Goal: Transaction & Acquisition: Purchase product/service

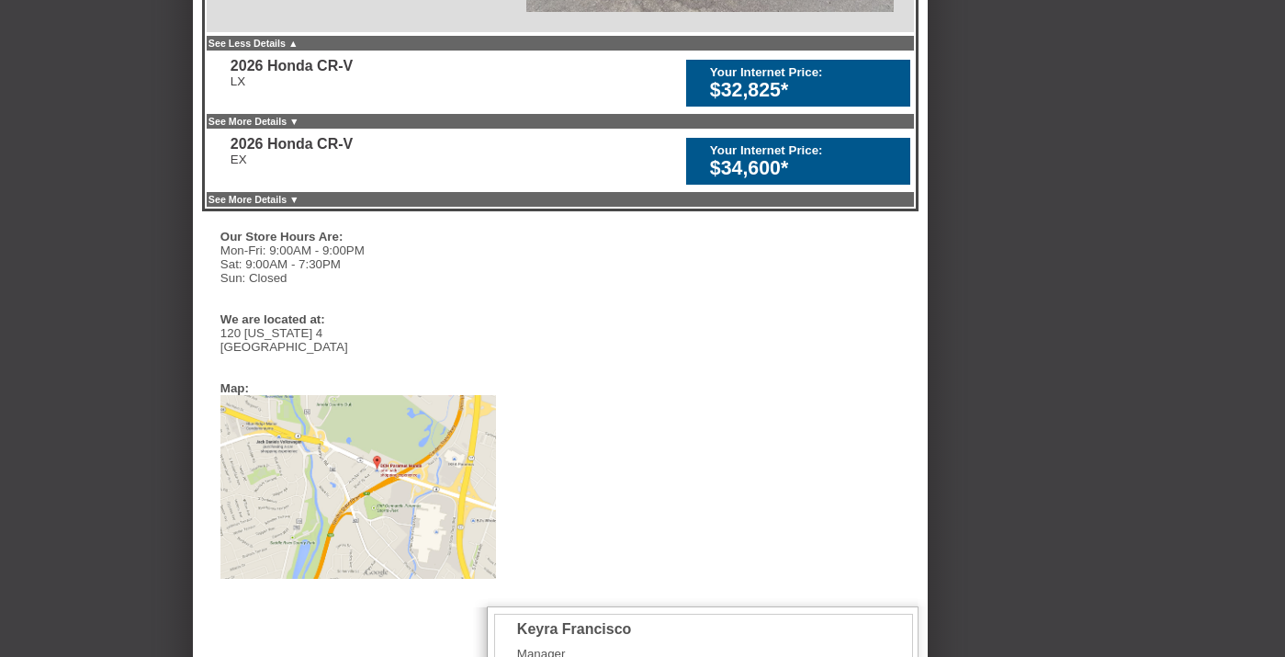
scroll to position [1217, 0]
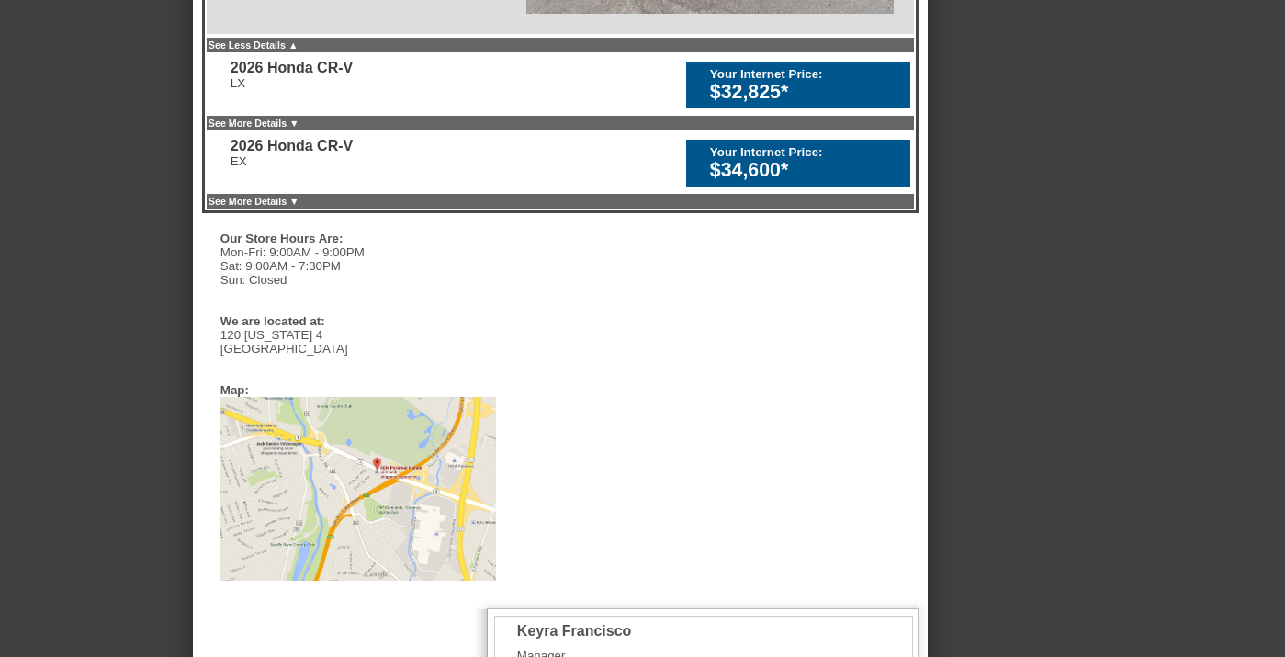
click at [748, 104] on div "$32,825*" at bounding box center [805, 92] width 191 height 23
click at [296, 76] on div "2026 Honda CR-V" at bounding box center [292, 68] width 122 height 17
click at [299, 51] on link "See Less Details ▲" at bounding box center [254, 45] width 90 height 11
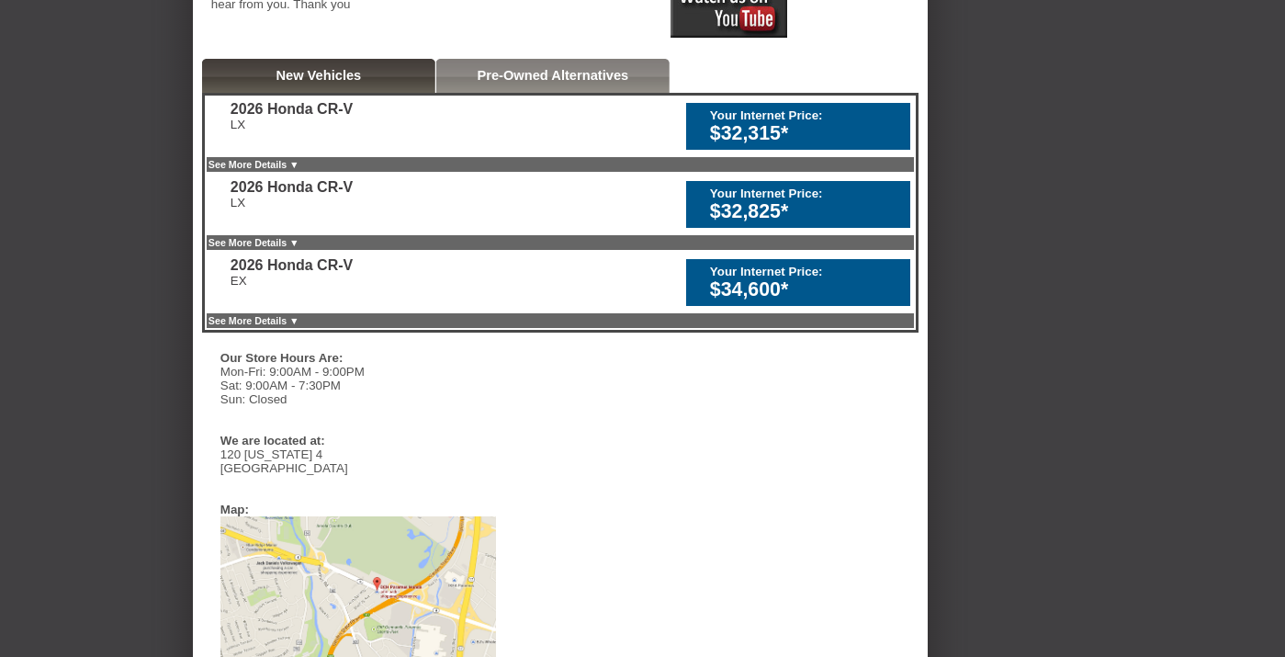
scroll to position [386, 0]
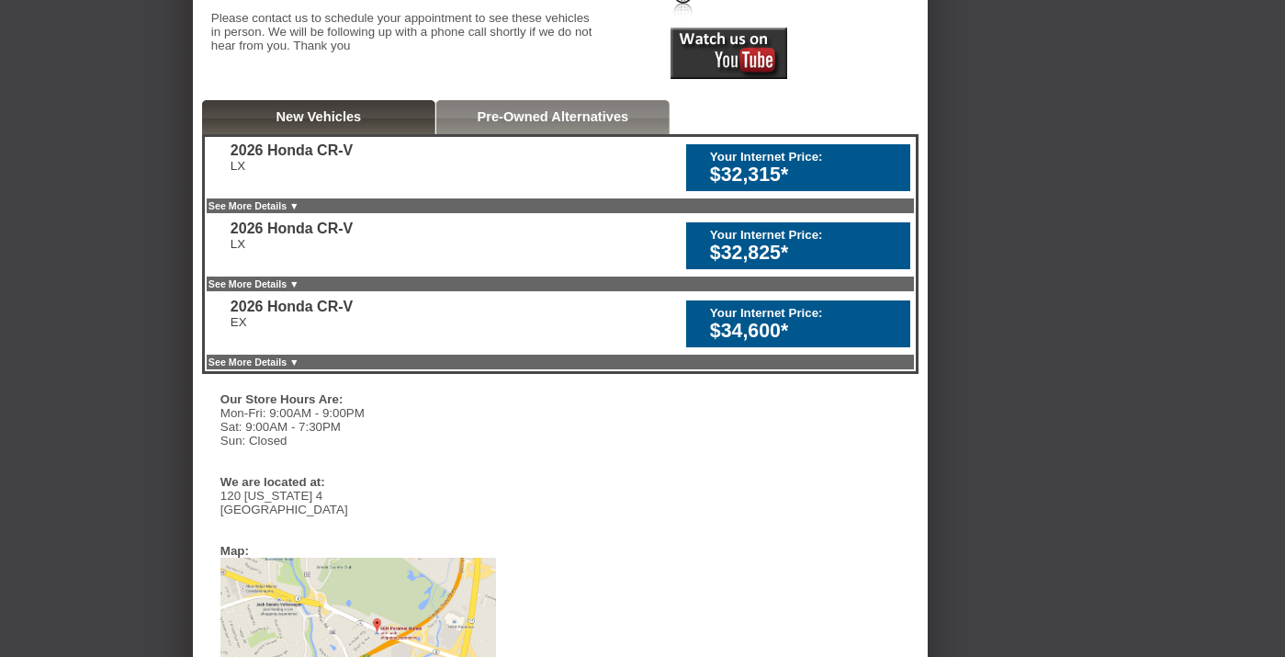
click at [738, 233] on div "2026 Honda CR-V LX Your Internet Price: $32,315* 2026 Honda CR-V LX" at bounding box center [560, 254] width 717 height 240
click at [741, 374] on div "2026 Honda CR-V LX Your Internet Price: $32,315* 2026 Honda CR-V LX" at bounding box center [560, 254] width 717 height 240
click at [739, 320] on div "Your Internet Price:" at bounding box center [805, 313] width 191 height 14
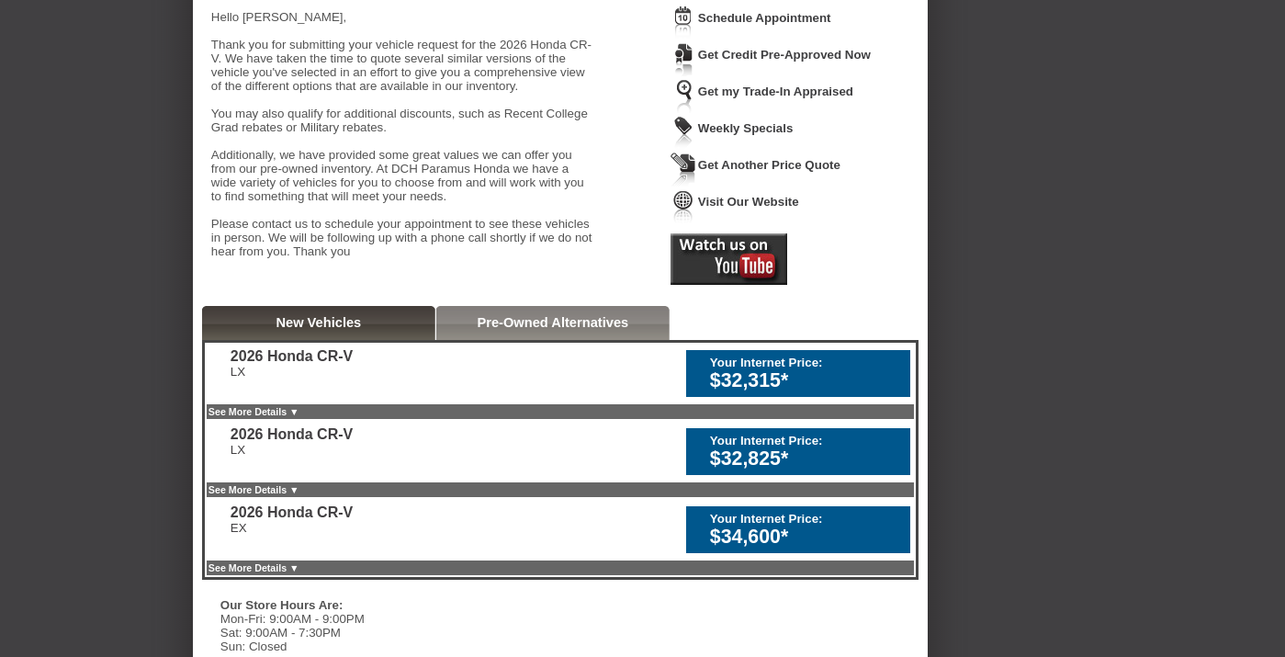
scroll to position [333, 0]
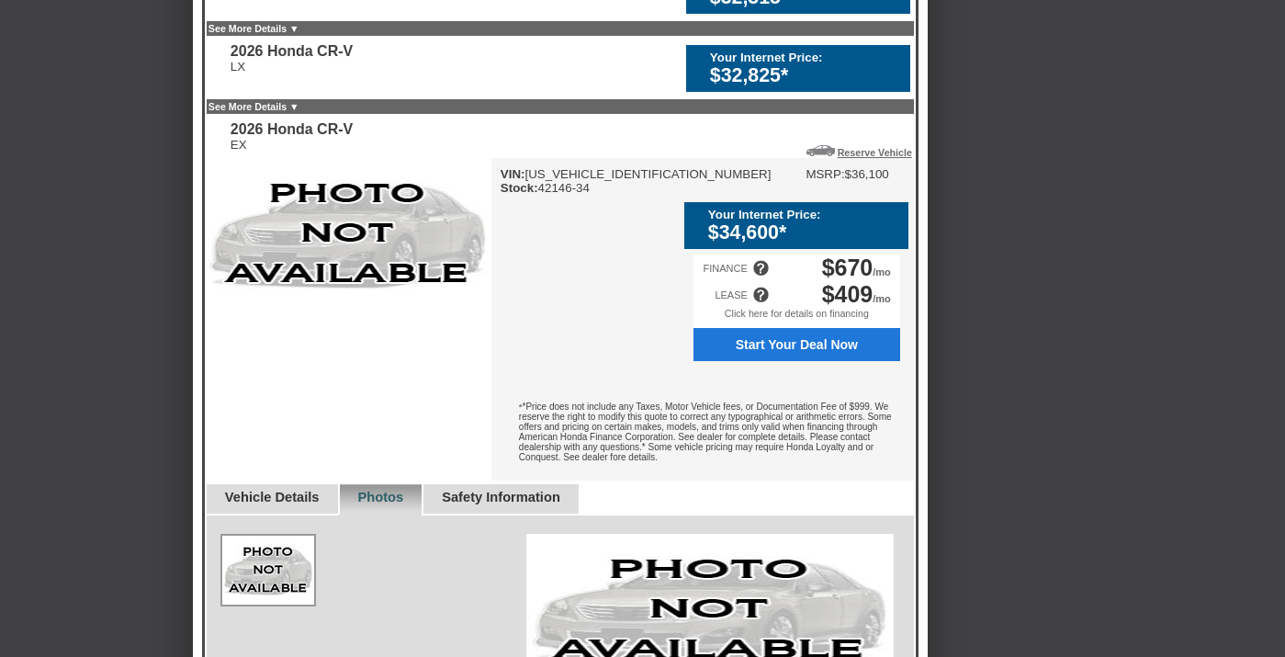
scroll to position [564, 0]
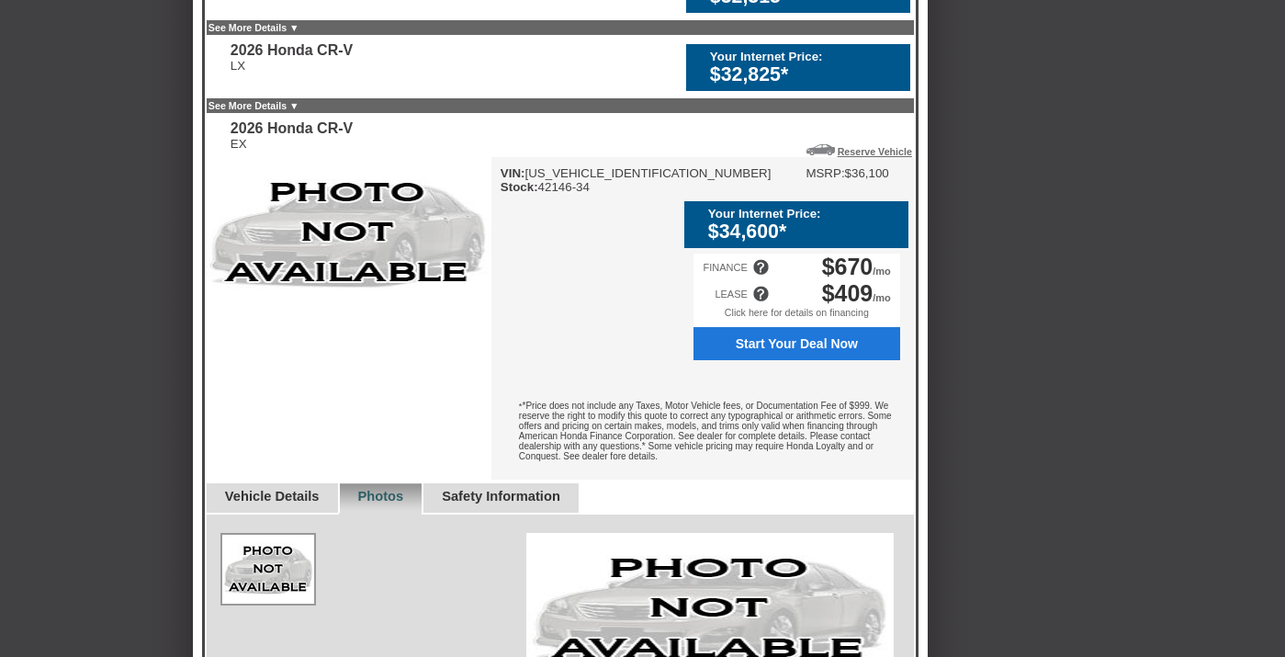
click at [725, 351] on span "Start Your Deal Now" at bounding box center [797, 343] width 187 height 15
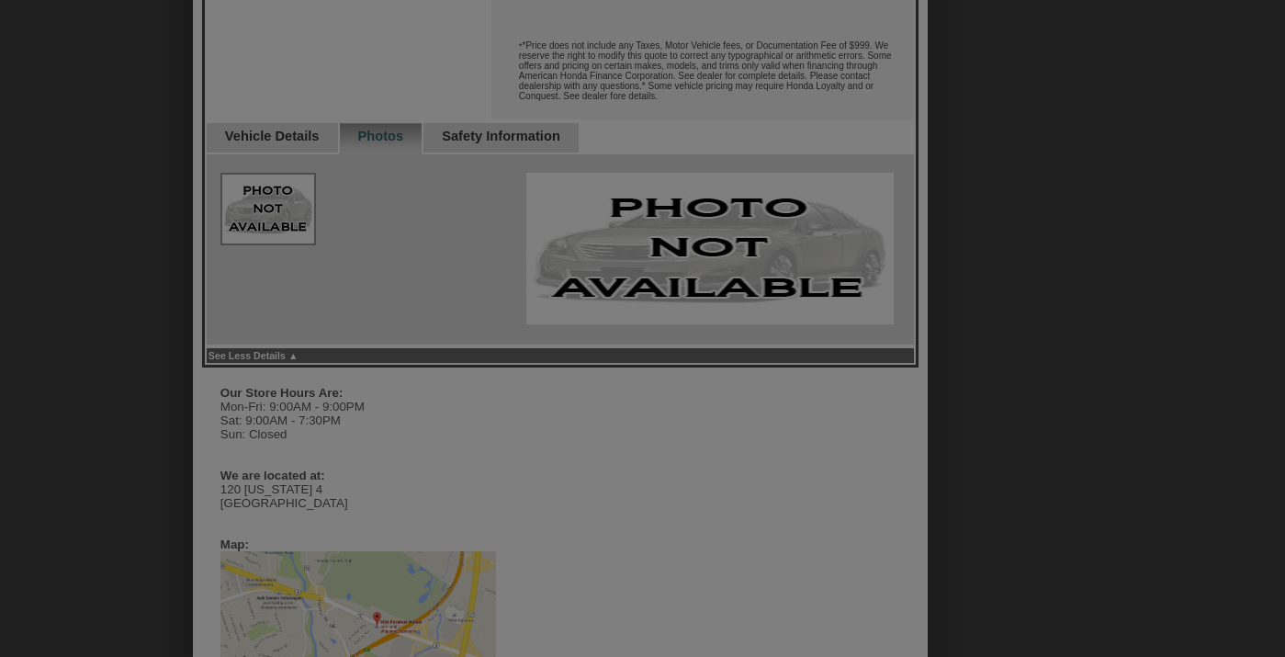
scroll to position [870, 0]
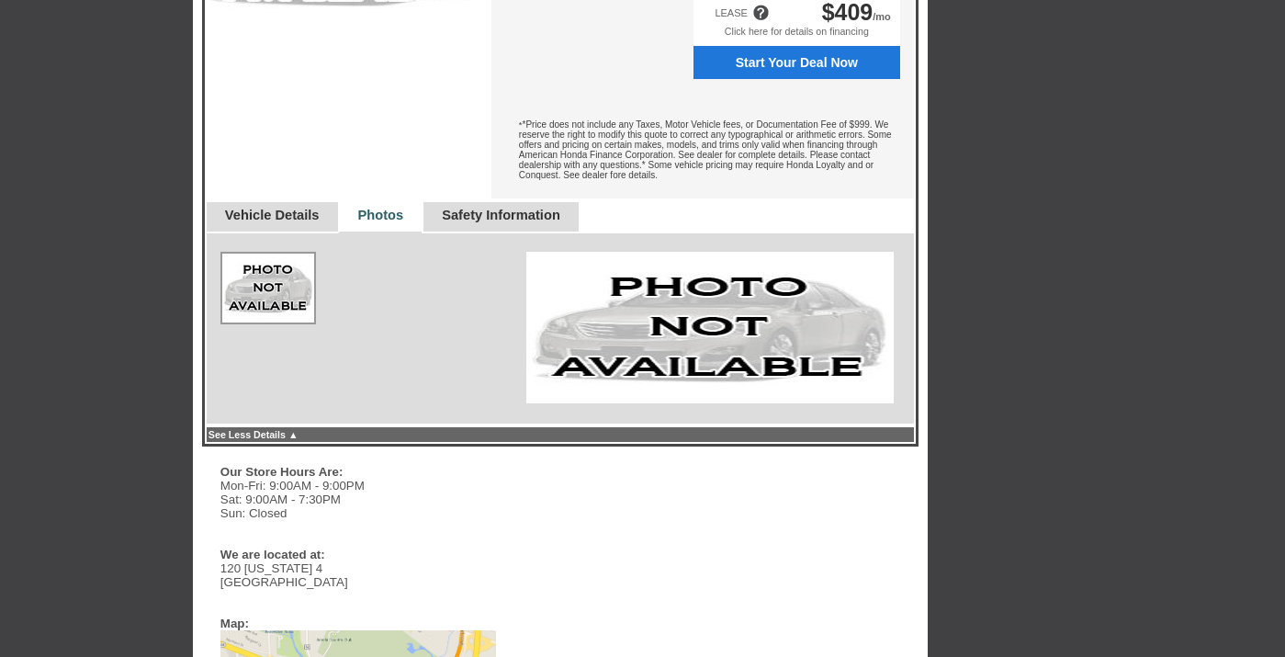
scroll to position [768, 0]
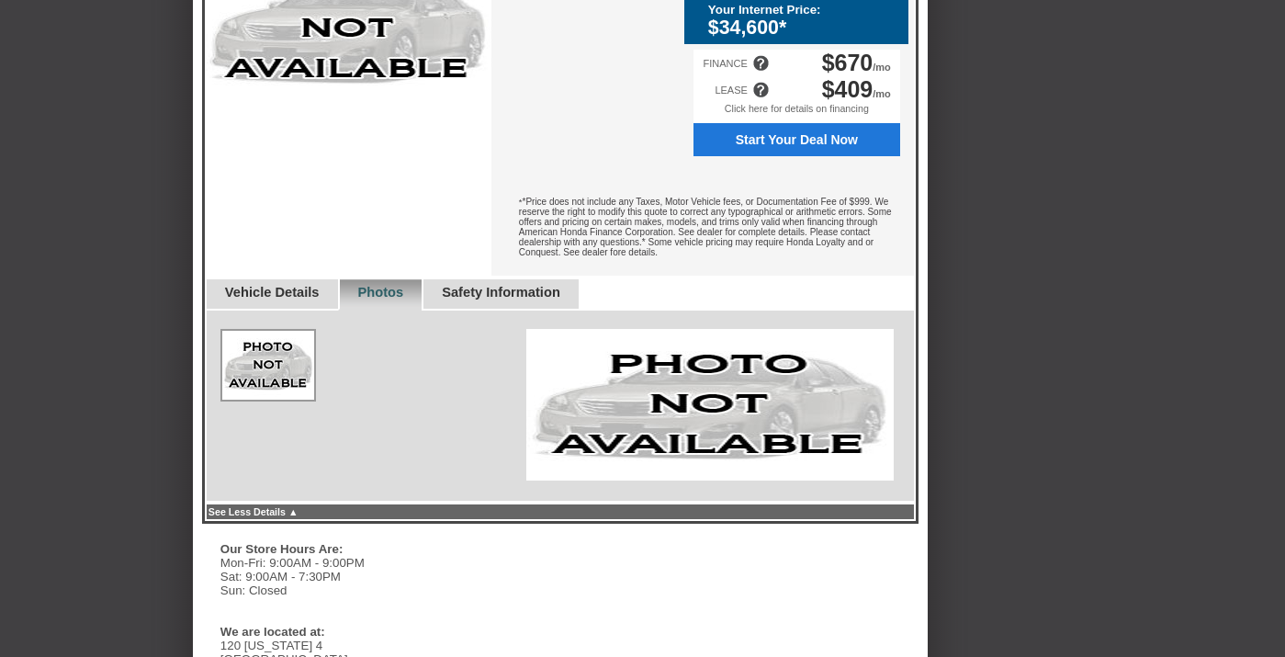
click at [781, 147] on span "Start Your Deal Now" at bounding box center [797, 139] width 187 height 15
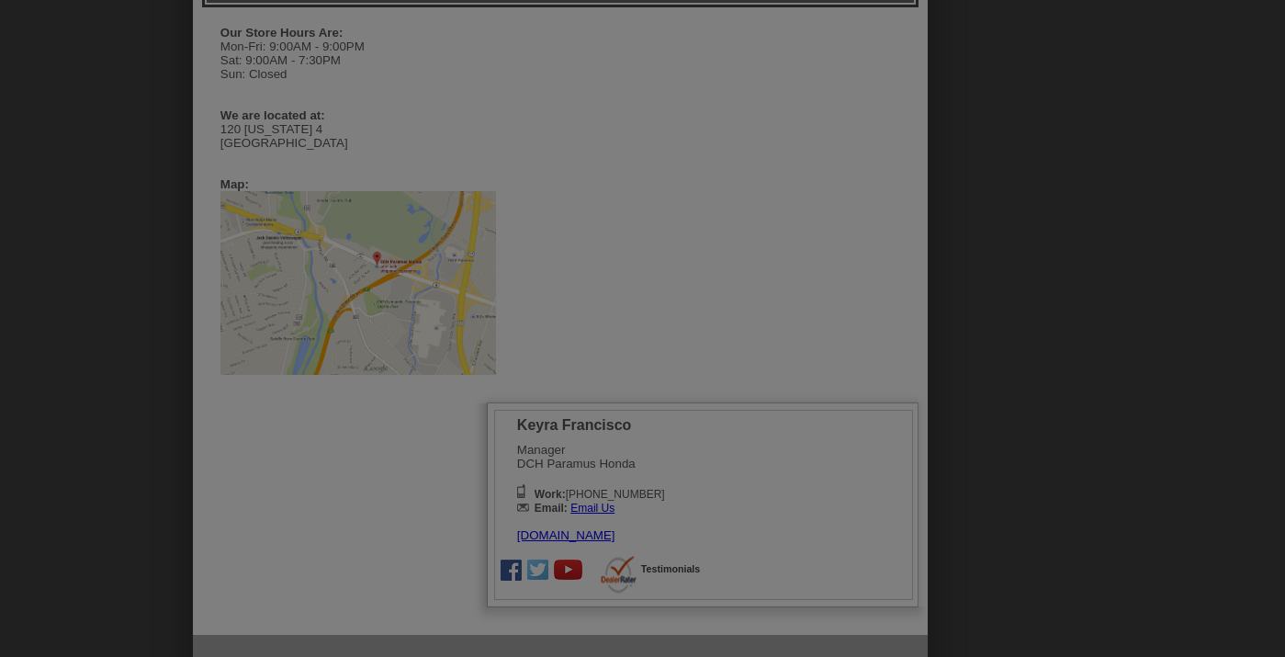
scroll to position [1285, 0]
